Goal: Transaction & Acquisition: Purchase product/service

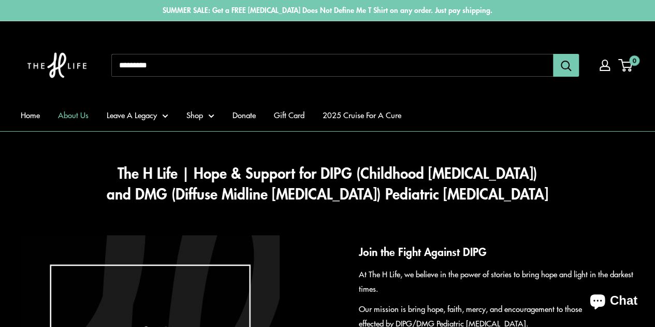
click at [74, 114] on link "About Us" at bounding box center [73, 115] width 31 height 14
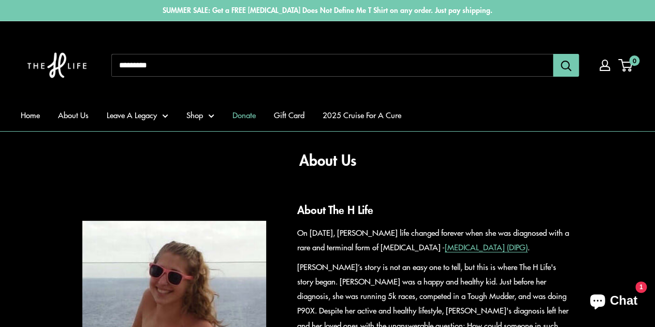
click at [247, 114] on link "Donate" at bounding box center [243, 115] width 23 height 14
